Goal: Task Accomplishment & Management: Manage account settings

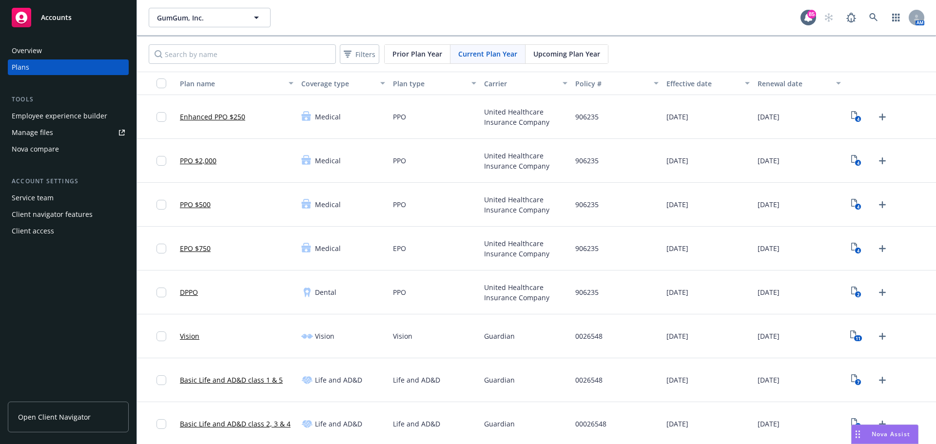
scroll to position [596, 0]
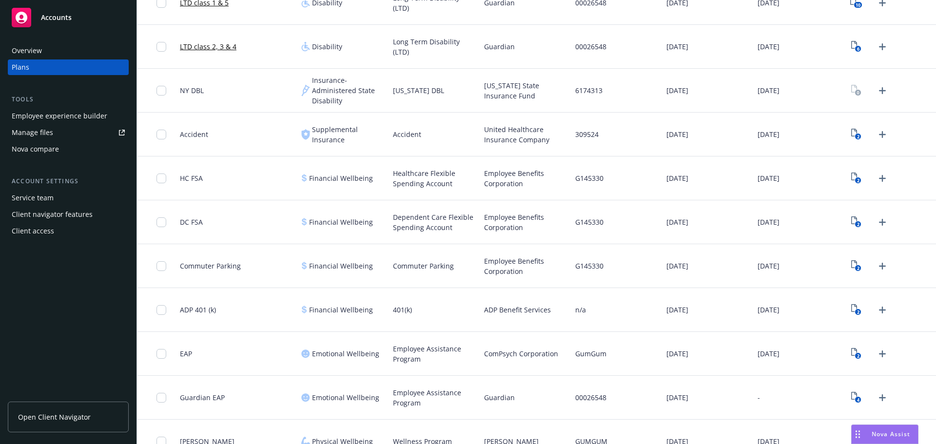
click at [54, 114] on div "Employee experience builder" at bounding box center [59, 116] width 95 height 16
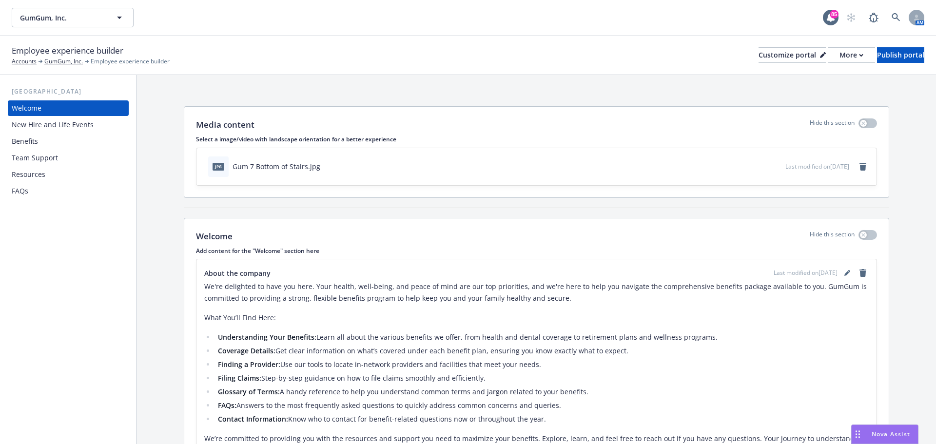
click at [52, 142] on div "Benefits" at bounding box center [68, 142] width 113 height 16
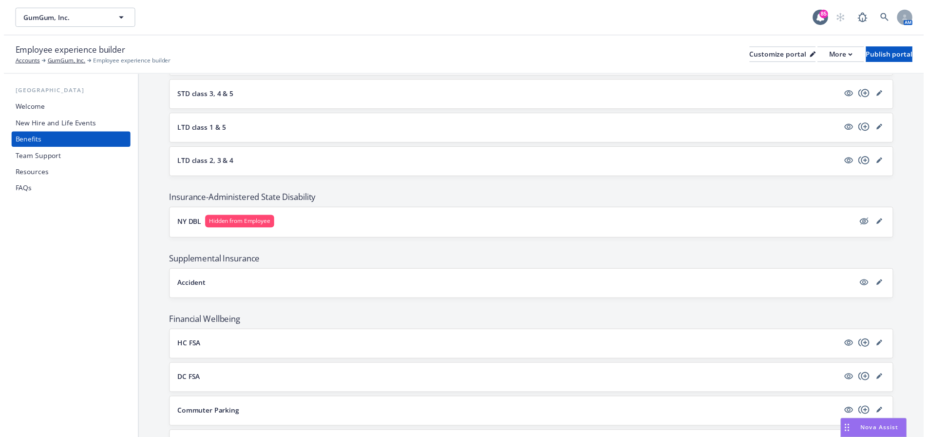
scroll to position [743, 0]
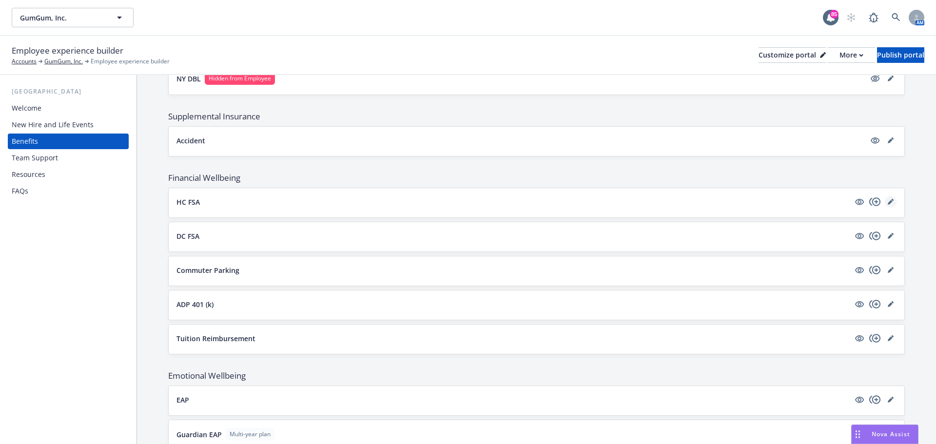
click at [887, 203] on icon "editPencil" at bounding box center [889, 202] width 5 height 5
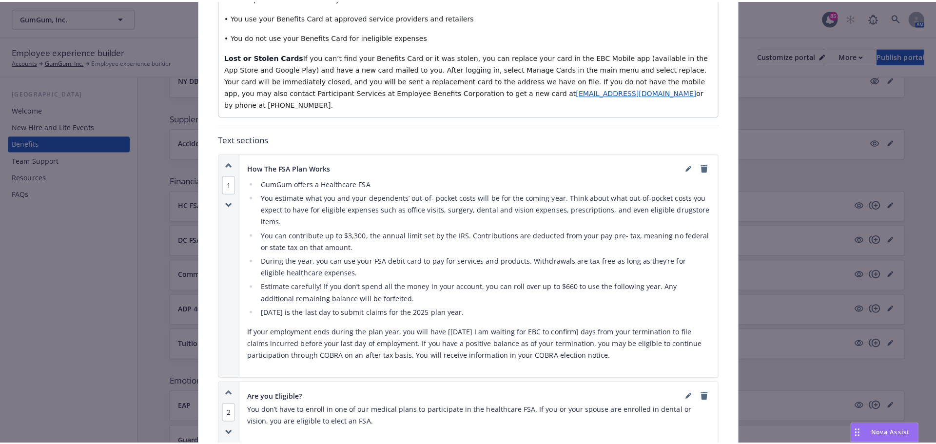
scroll to position [711, 0]
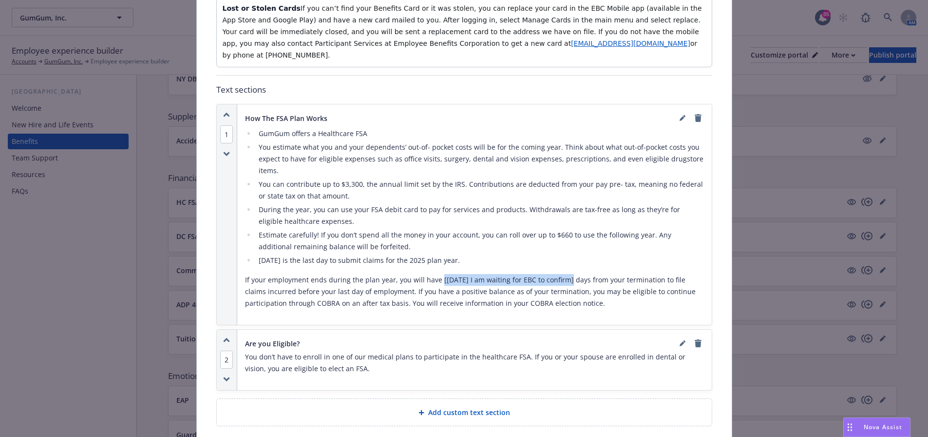
drag, startPoint x: 433, startPoint y: 263, endPoint x: 561, endPoint y: 258, distance: 127.7
click at [561, 274] on p "If your employment ends during the plan year, you will have [[DATE] I am waitin…" at bounding box center [474, 291] width 459 height 35
click at [680, 115] on icon "editPencil" at bounding box center [683, 118] width 6 height 6
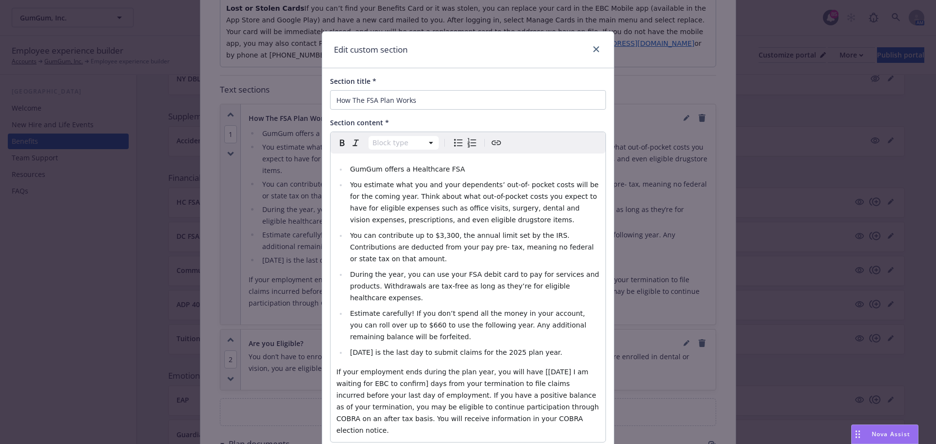
select select "paragraph"
drag, startPoint x: 515, startPoint y: 349, endPoint x: 379, endPoint y: 359, distance: 135.8
click at [379, 368] on span "If your employment ends during the plan year, you will have [[DATE] I am waitin…" at bounding box center [468, 401] width 265 height 66
click at [496, 369] on span "If your employment ends during the plan year, you will have 90 days from your t…" at bounding box center [467, 395] width 263 height 55
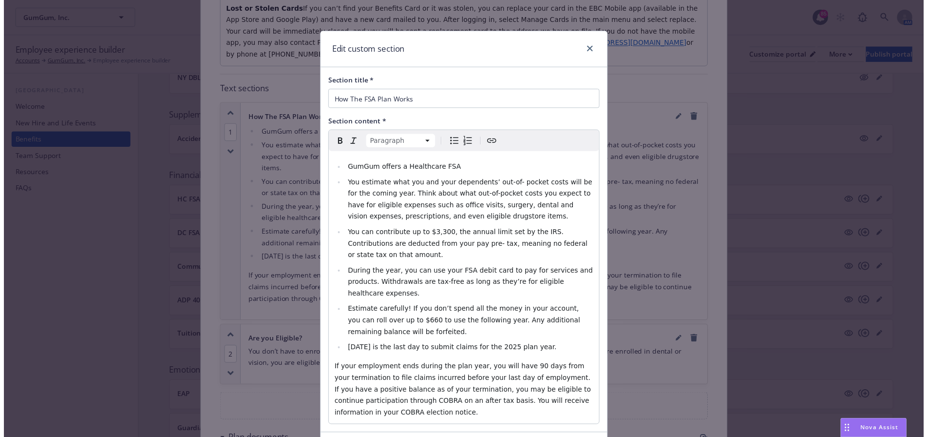
scroll to position [46, 0]
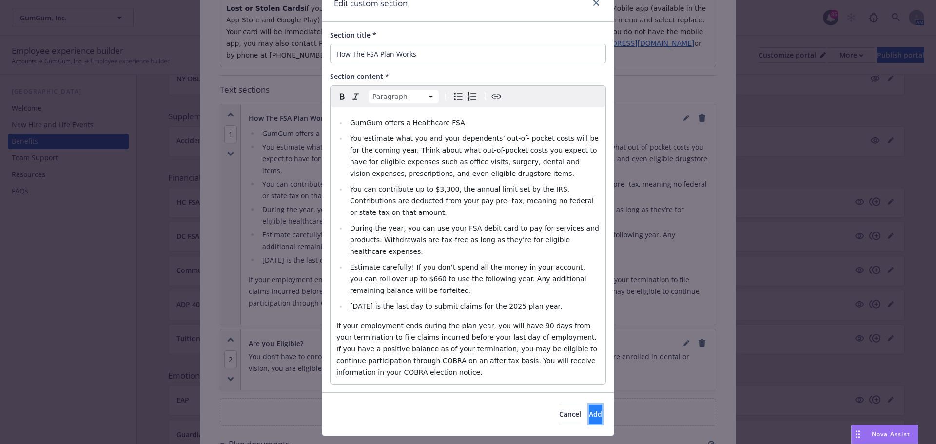
click at [589, 404] on button "Add" at bounding box center [595, 413] width 13 height 19
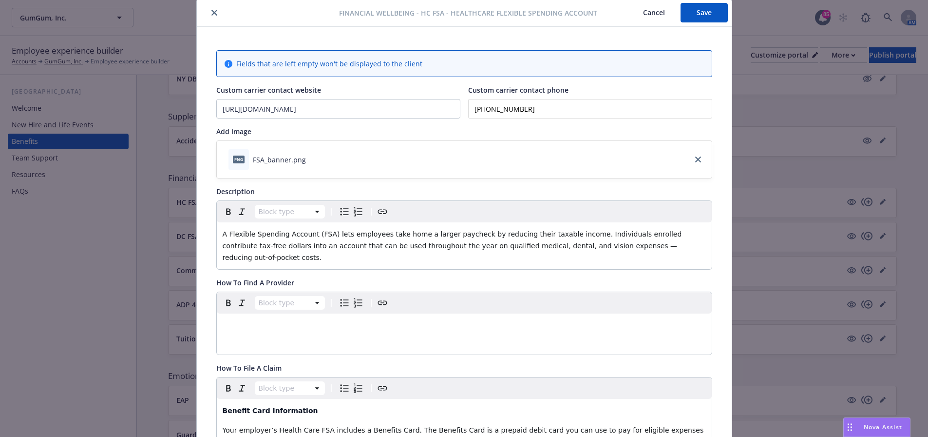
scroll to position [0, 0]
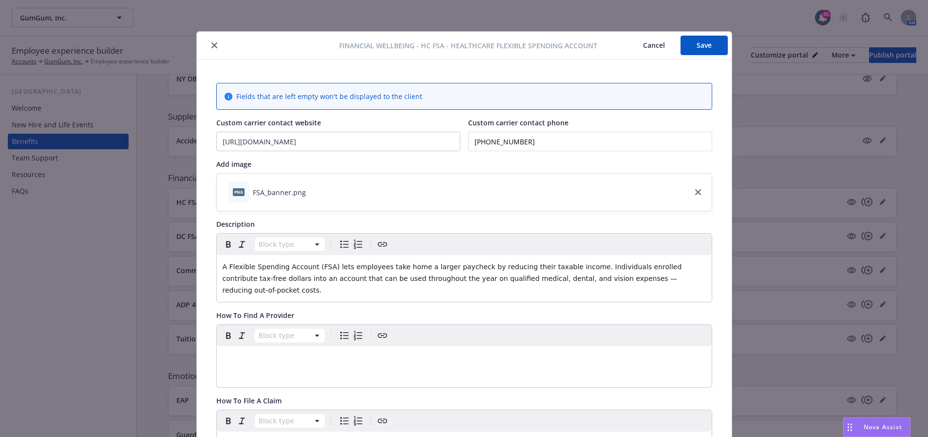
click at [700, 51] on button "Save" at bounding box center [704, 45] width 47 height 19
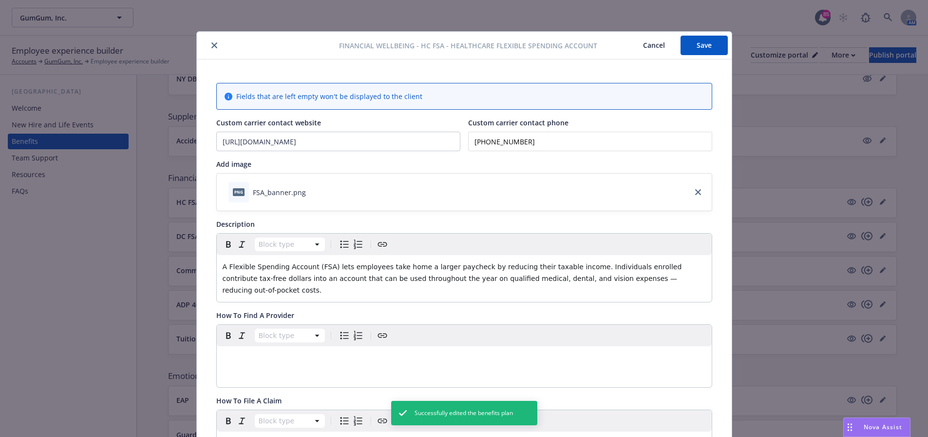
click at [537, 279] on span "A Flexible Spending Account (FSA) lets employees take home a larger paycheck by…" at bounding box center [453, 278] width 461 height 31
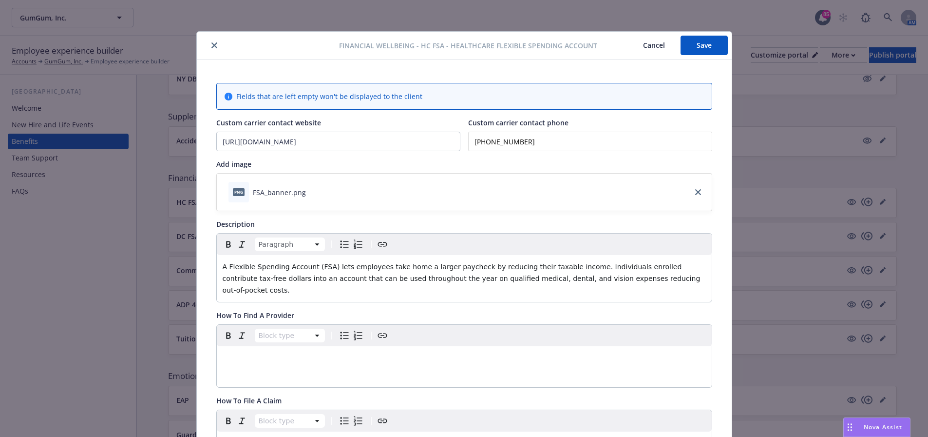
click at [690, 52] on button "Save" at bounding box center [704, 45] width 47 height 19
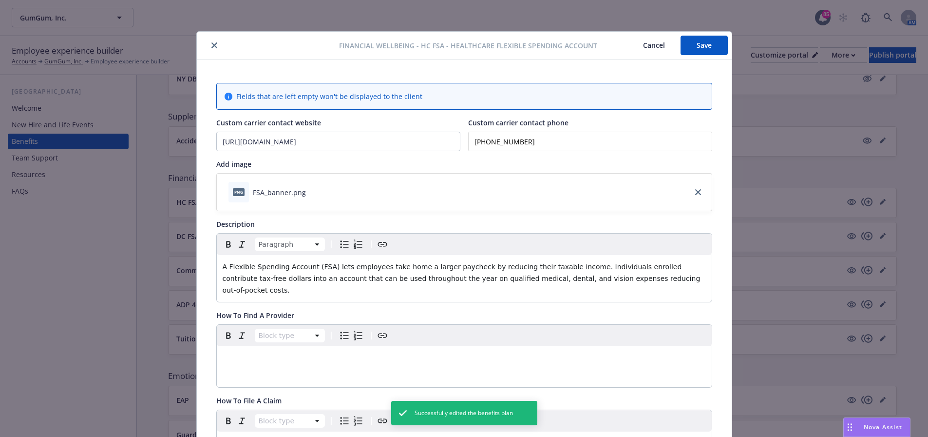
click at [211, 46] on icon "close" at bounding box center [214, 45] width 6 height 6
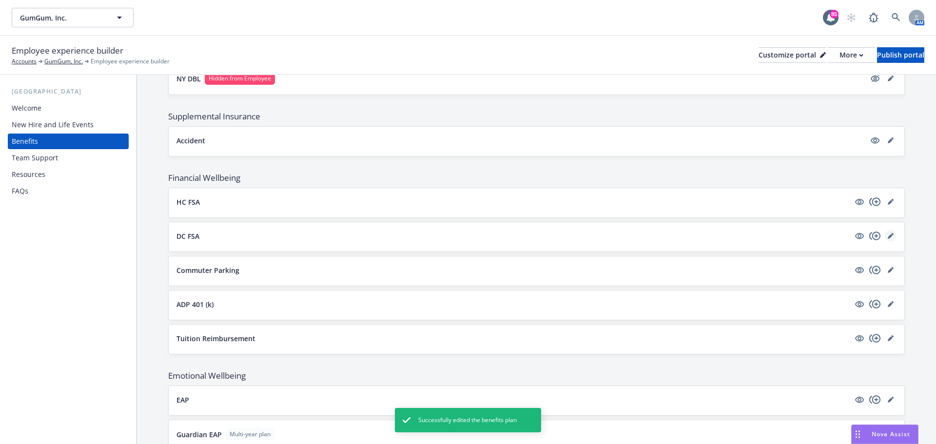
click at [887, 236] on icon "editPencil" at bounding box center [889, 236] width 5 height 5
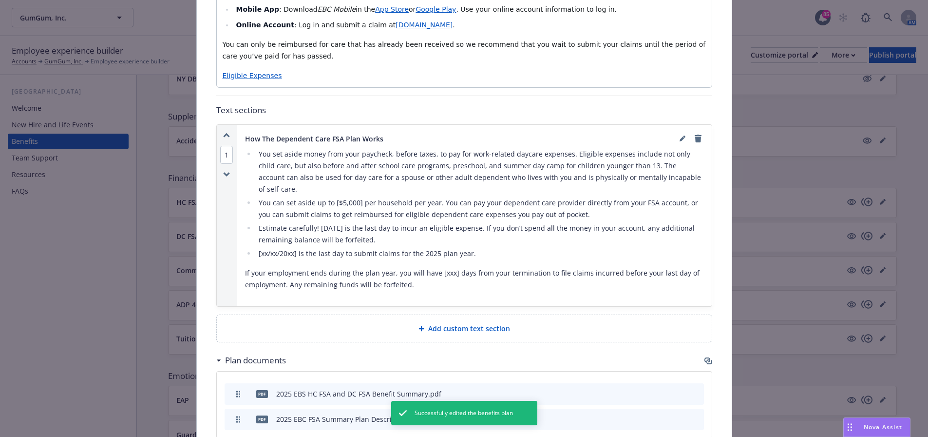
scroll to position [468, 0]
click at [451, 266] on p "If your employment ends during the plan year, you will have [xxx] days from you…" at bounding box center [474, 277] width 459 height 23
click at [680, 140] on icon "editPencil" at bounding box center [683, 137] width 6 height 6
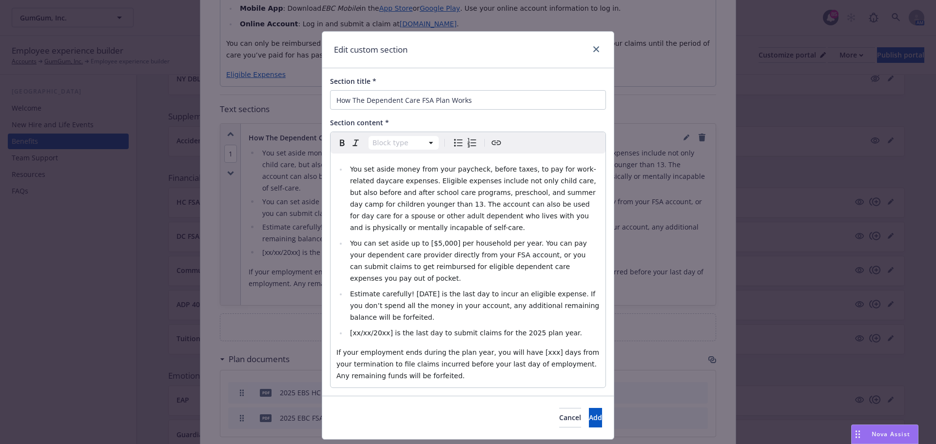
select select "paragraph"
click at [528, 348] on span "If your employment ends during the plan year, you will have [xxx] days from you…" at bounding box center [468, 363] width 265 height 31
select select
click at [383, 329] on span "[xx/xx/20xx] is the last day to submit claims for the 2025 plan year." at bounding box center [466, 333] width 232 height 8
click at [440, 244] on span "You can set aside up to [$5,000] per household per year. You can pay your depen…" at bounding box center [469, 260] width 239 height 43
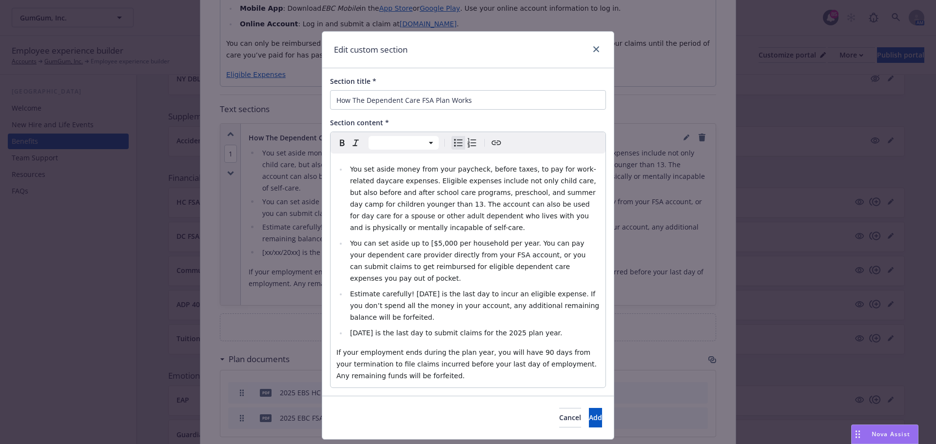
click at [419, 244] on span "You can set aside up to [$5,000 per household per year. You can pay your depend…" at bounding box center [469, 260] width 238 height 43
click at [589, 408] on button "Add" at bounding box center [595, 417] width 13 height 19
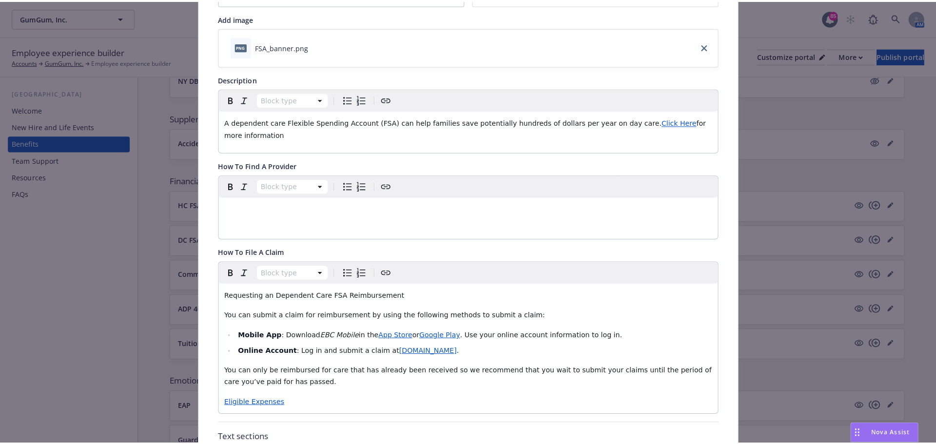
scroll to position [0, 0]
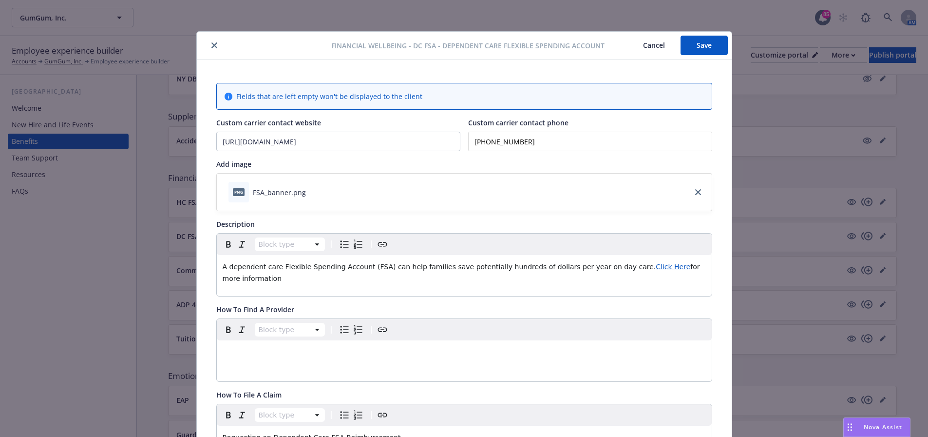
click at [694, 47] on button "Save" at bounding box center [704, 45] width 47 height 19
click at [211, 48] on icon "close" at bounding box center [214, 45] width 6 height 6
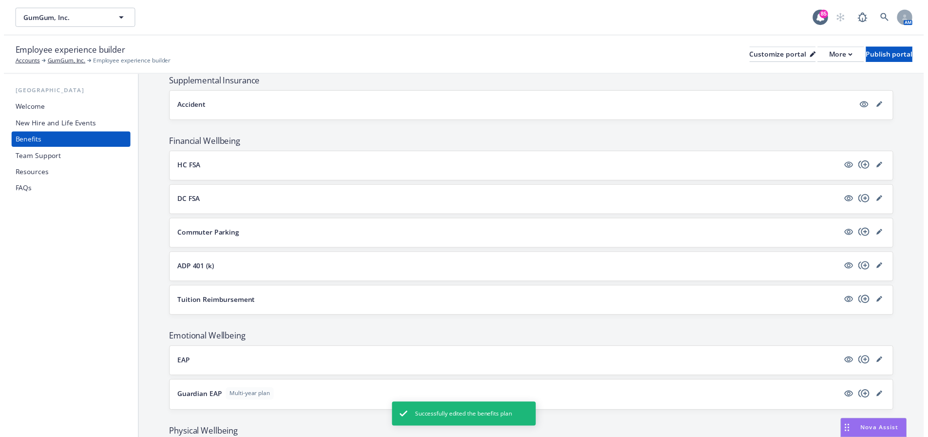
scroll to position [791, 0]
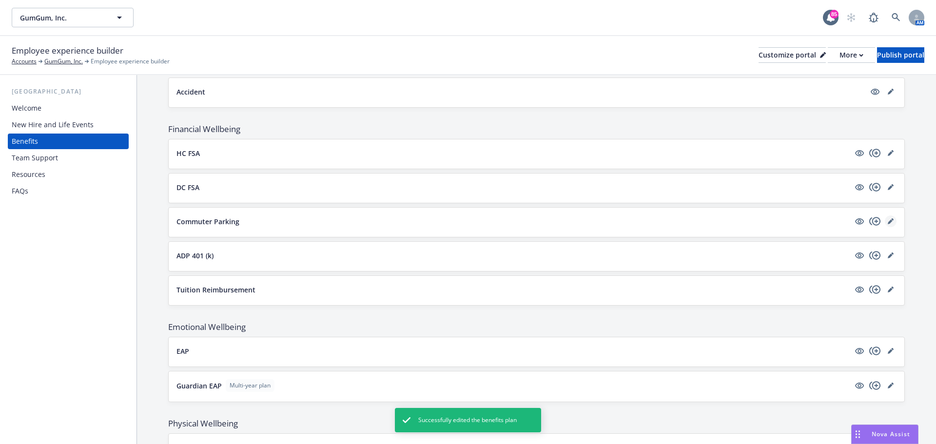
click at [887, 224] on icon "editPencil" at bounding box center [889, 221] width 5 height 5
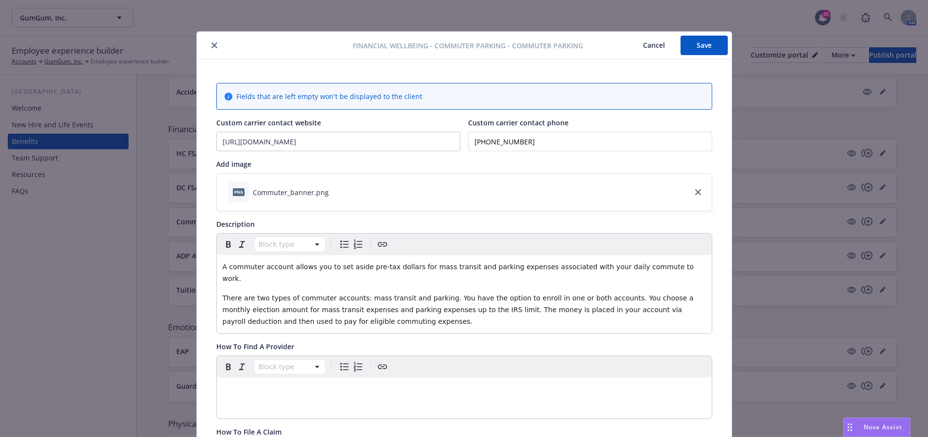
click at [211, 47] on icon "close" at bounding box center [214, 45] width 6 height 6
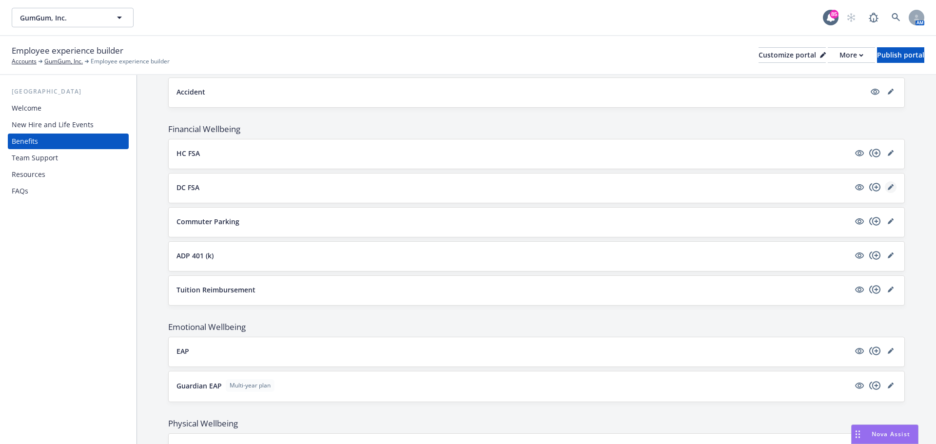
click at [887, 190] on icon "editPencil" at bounding box center [890, 187] width 6 height 6
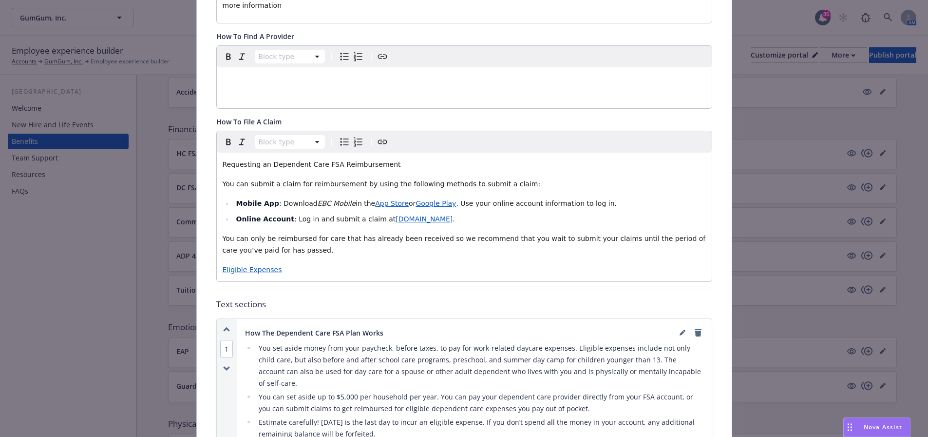
scroll to position [468, 0]
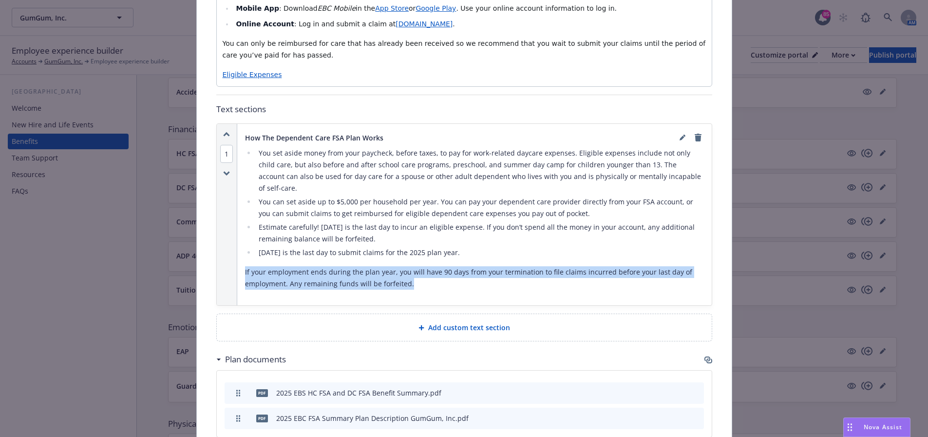
drag, startPoint x: 409, startPoint y: 275, endPoint x: 240, endPoint y: 261, distance: 169.2
click at [240, 261] on div "How The Dependent Care FSA Plan Works You set aside money from your paycheck, b…" at bounding box center [474, 214] width 475 height 181
copy p "If your employment ends during the plan year, you will have 90 days from your t…"
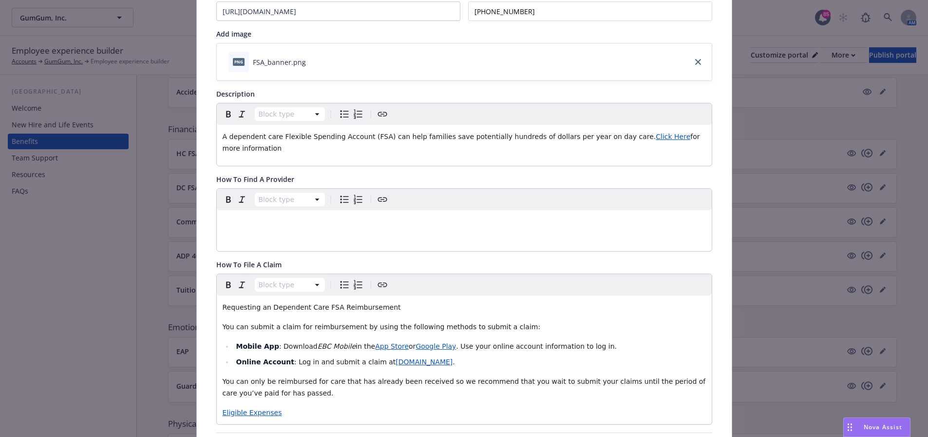
scroll to position [0, 0]
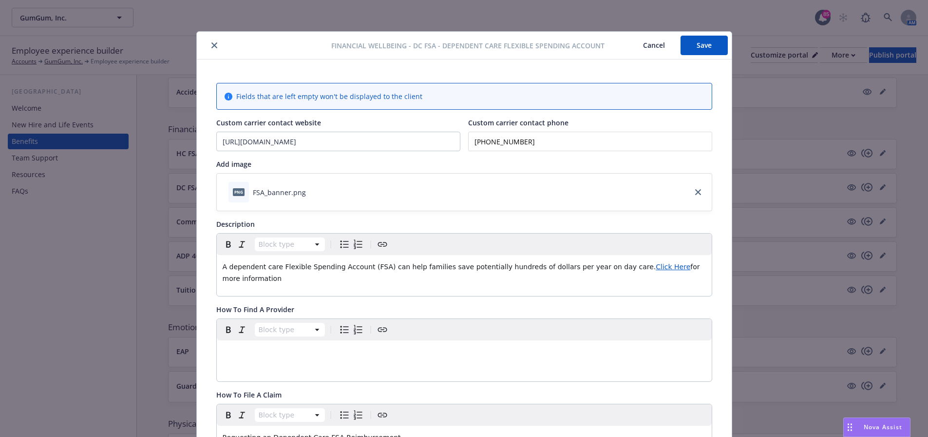
click at [211, 47] on icon "close" at bounding box center [214, 45] width 6 height 6
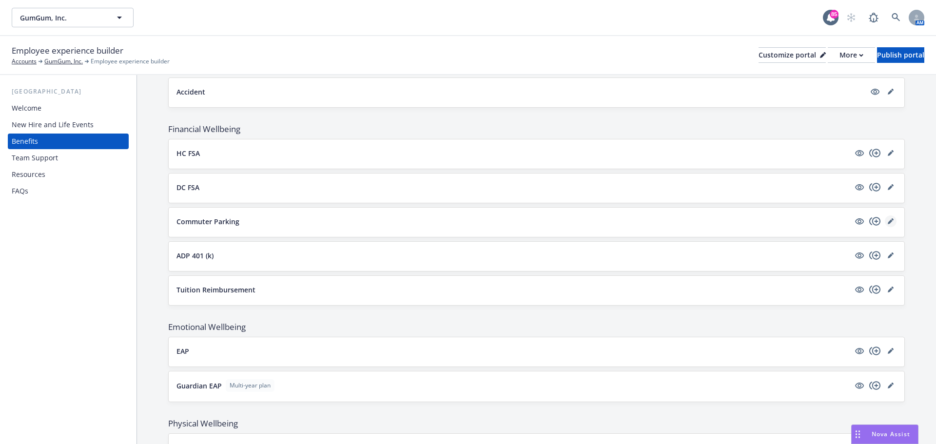
click at [887, 220] on icon "editPencil" at bounding box center [889, 221] width 5 height 5
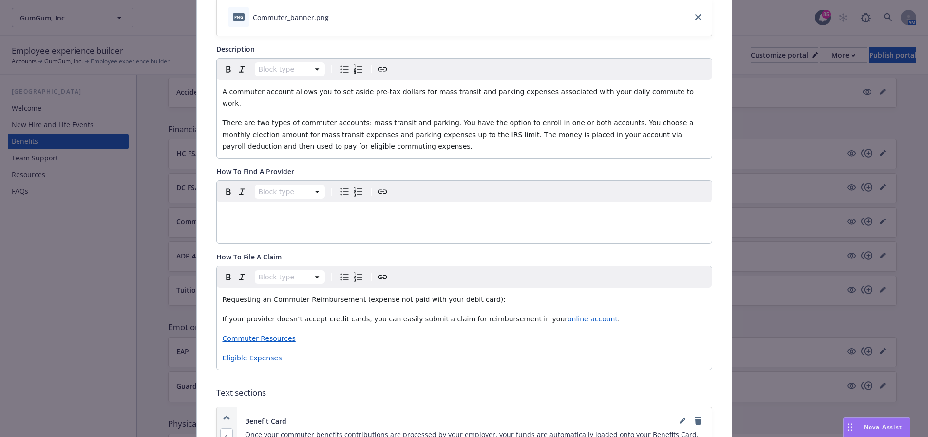
scroll to position [175, 0]
click at [580, 312] on p "If your provider doesn’t accept credit cards, you can easily submit a claim for…" at bounding box center [464, 318] width 483 height 12
click at [316, 351] on p "Eligible Expenses" at bounding box center [464, 357] width 483 height 12
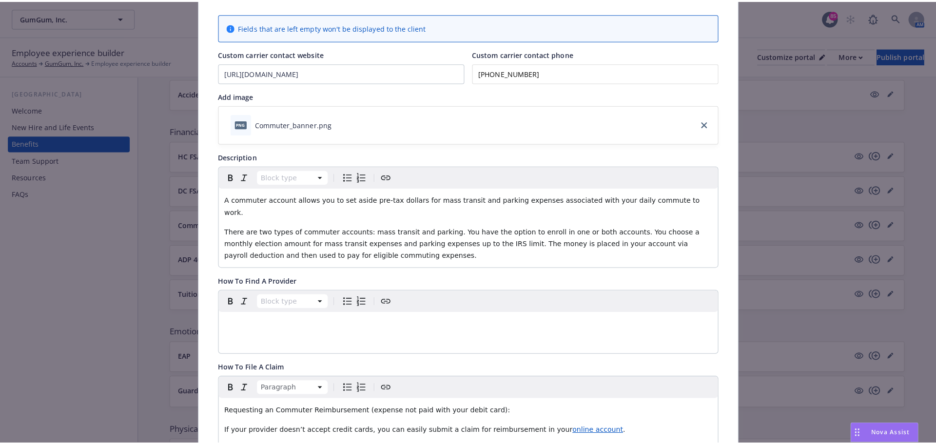
scroll to position [0, 0]
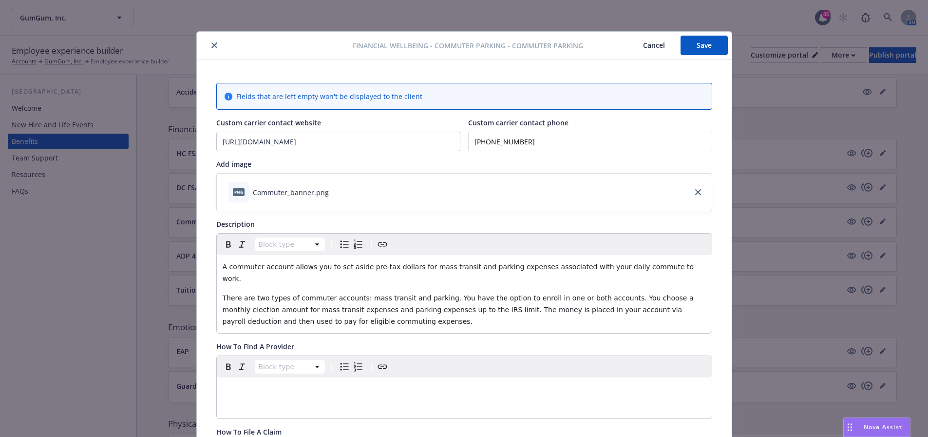
click at [694, 48] on button "Save" at bounding box center [704, 45] width 47 height 19
click at [211, 47] on icon "close" at bounding box center [214, 45] width 6 height 6
